Goal: Register for event/course

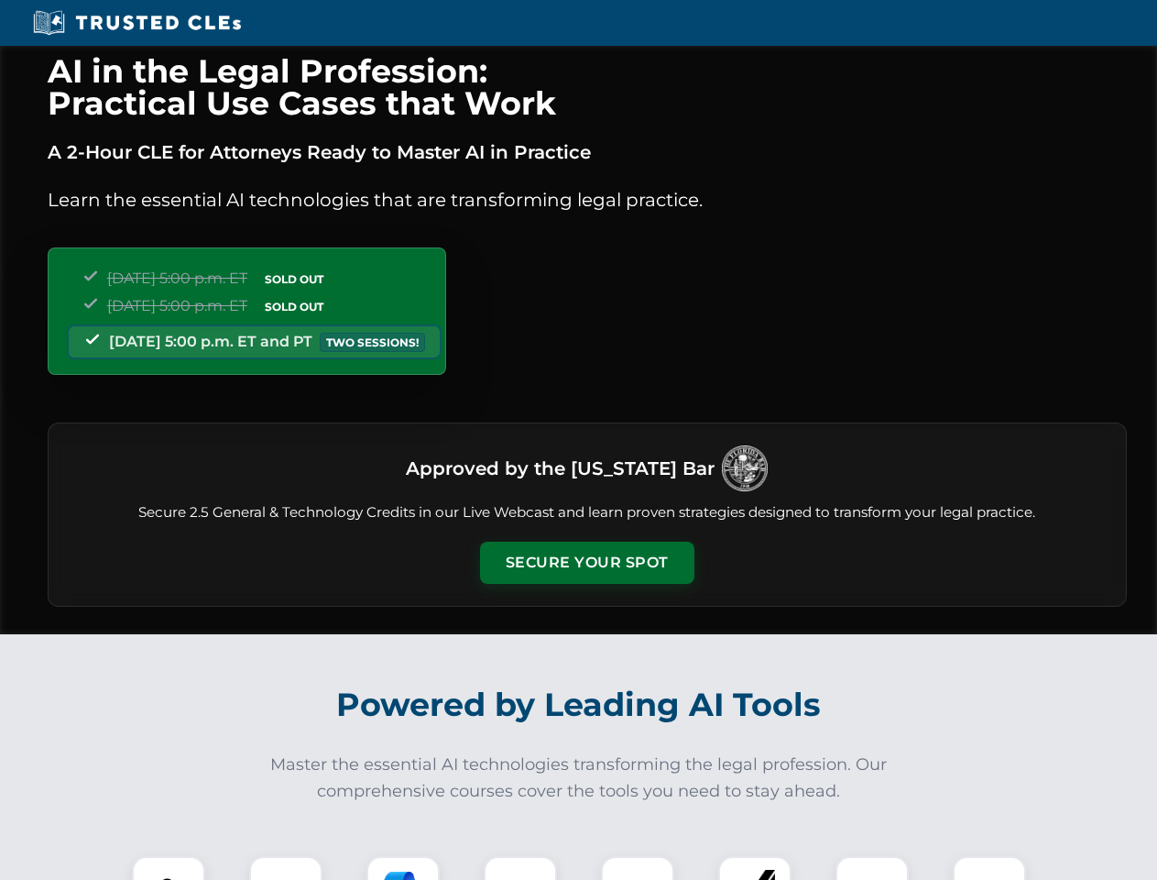
click at [586, 563] on button "Secure Your Spot" at bounding box center [587, 562] width 214 height 42
click at [169, 868] on img at bounding box center [168, 892] width 53 height 53
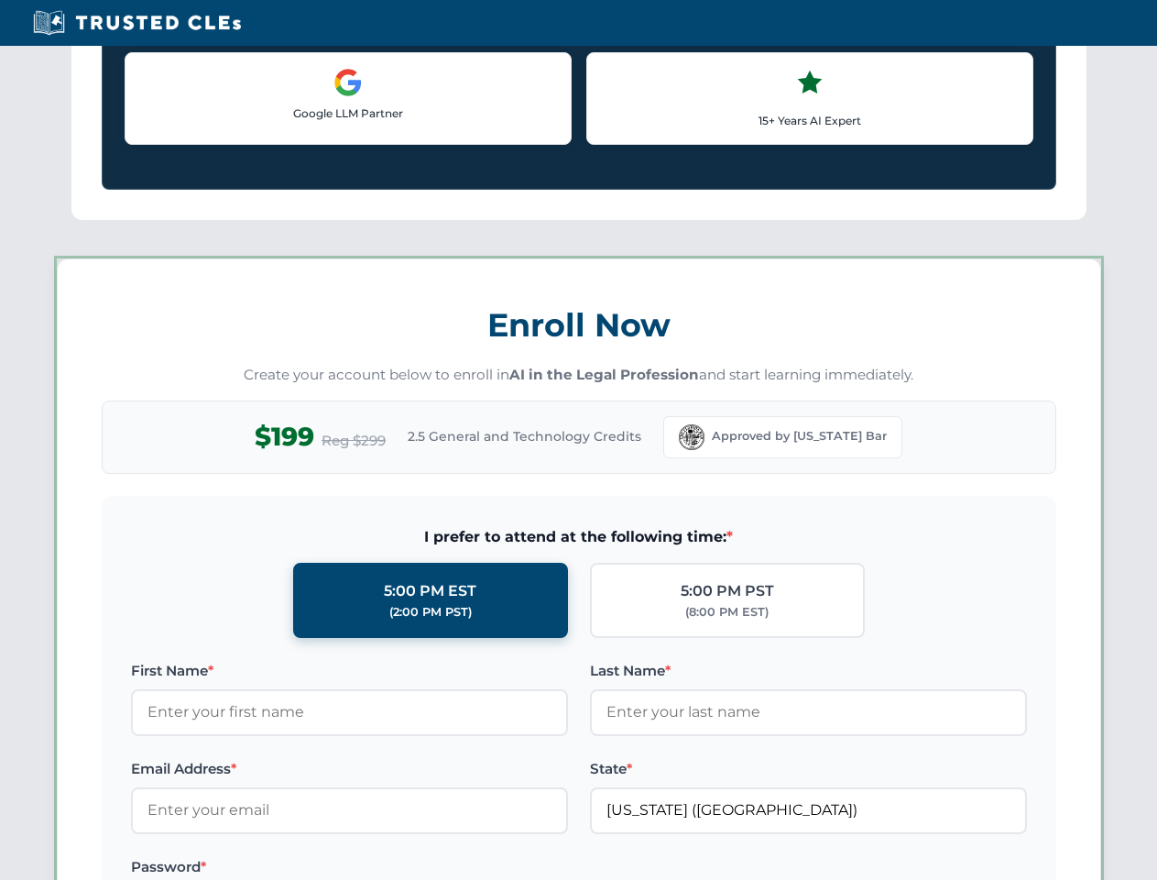
click at [403, 868] on label "Password *" at bounding box center [349, 867] width 437 height 22
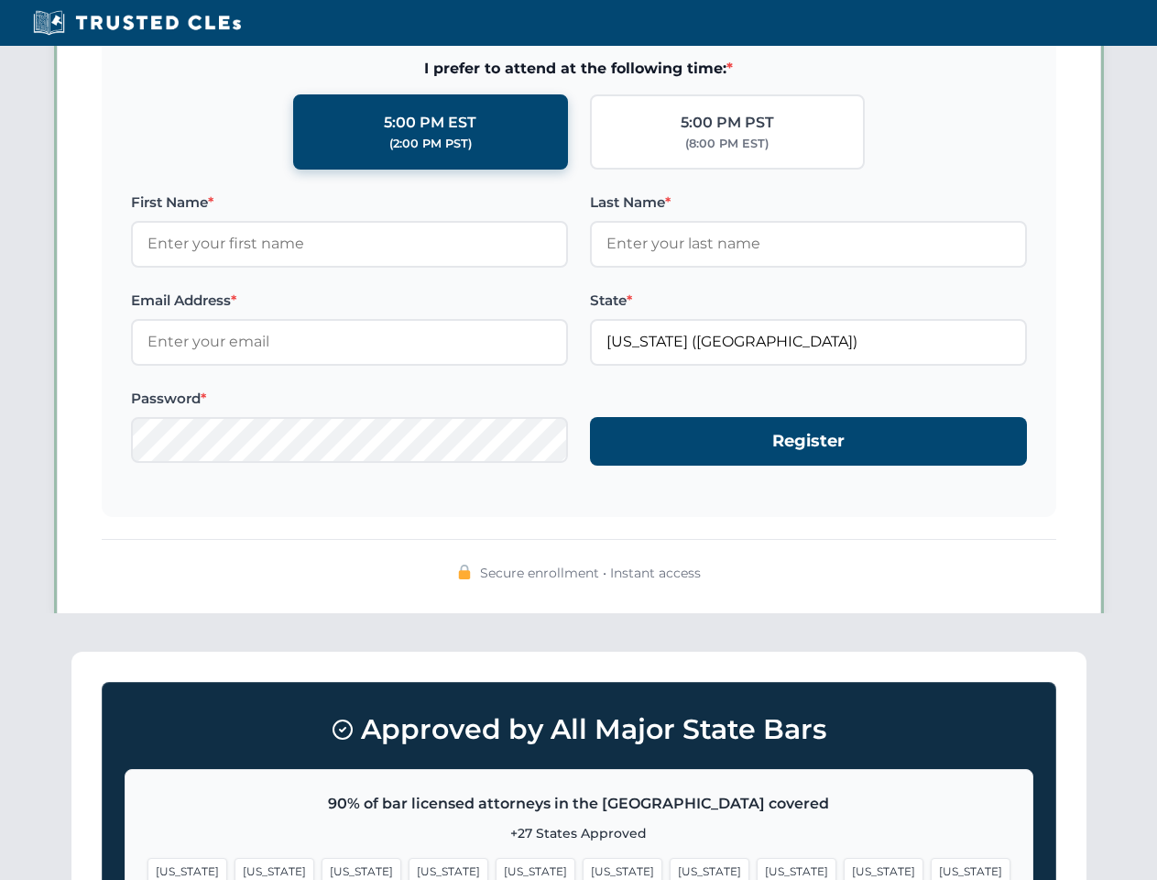
click at [844, 868] on span "[US_STATE]" at bounding box center [884, 871] width 80 height 27
